Goal: Navigation & Orientation: Find specific page/section

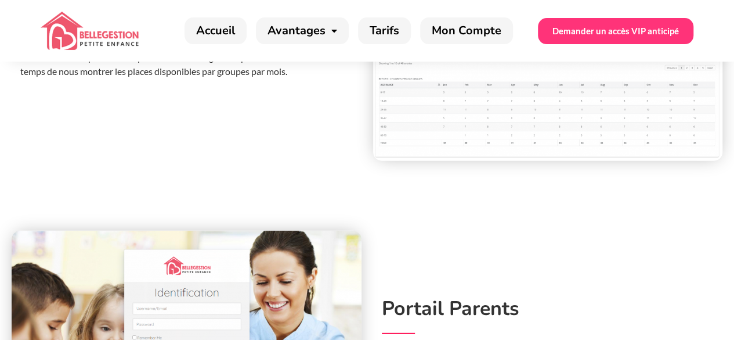
scroll to position [3764, 0]
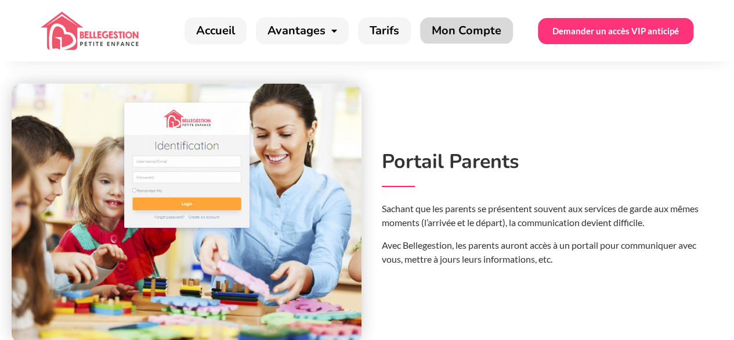
click at [471, 39] on link "Mon Compte" at bounding box center [466, 30] width 93 height 27
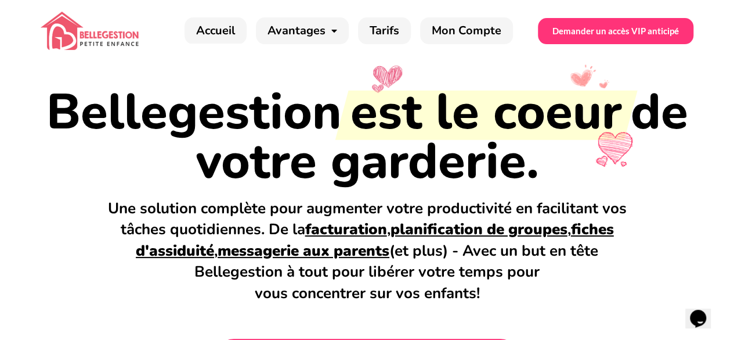
click at [229, 64] on div "Bellegestion est le coeur de votre garderie. Une solution complète pour augment…" at bounding box center [367, 243] width 685 height 363
click at [482, 31] on link "Mon Compte" at bounding box center [466, 30] width 93 height 27
